Goal: Information Seeking & Learning: Find specific fact

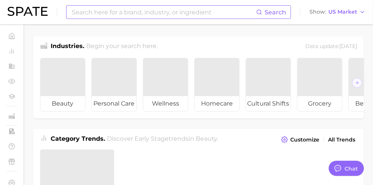
type textarea "x"
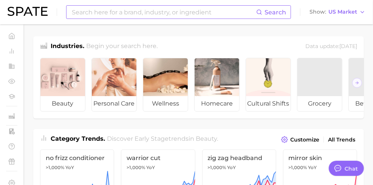
click at [111, 10] on input at bounding box center [163, 12] width 185 height 13
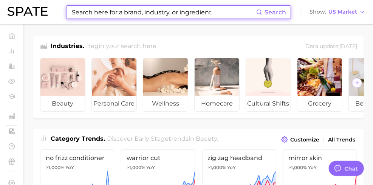
scroll to position [217, 0]
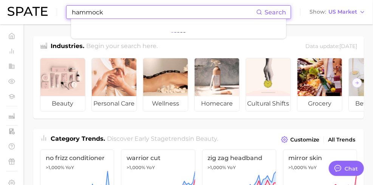
type input "hammocks"
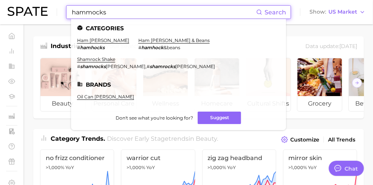
click at [99, 12] on input "hammocks" at bounding box center [163, 12] width 185 height 13
